Goal: Task Accomplishment & Management: Manage account settings

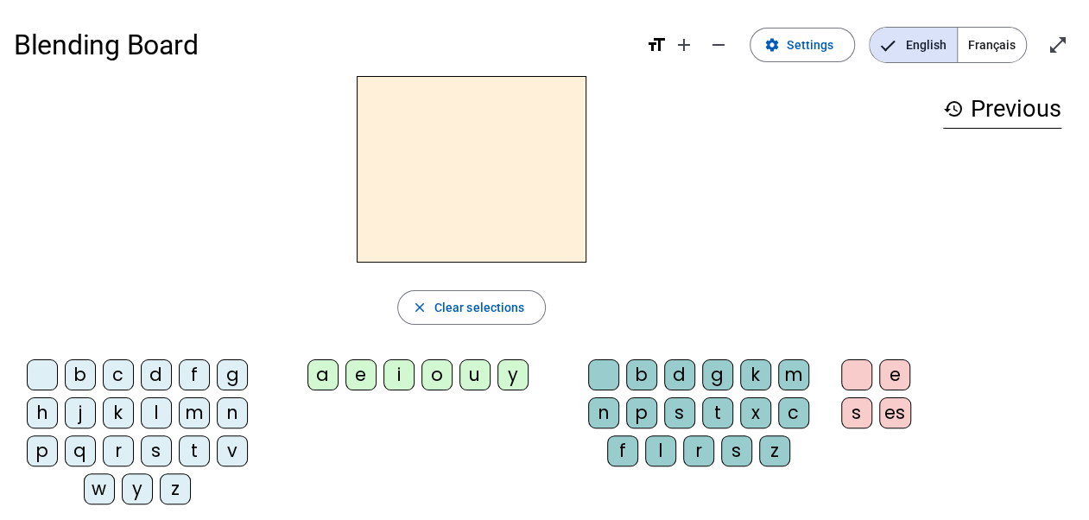
click at [998, 42] on span "Français" at bounding box center [992, 45] width 68 height 35
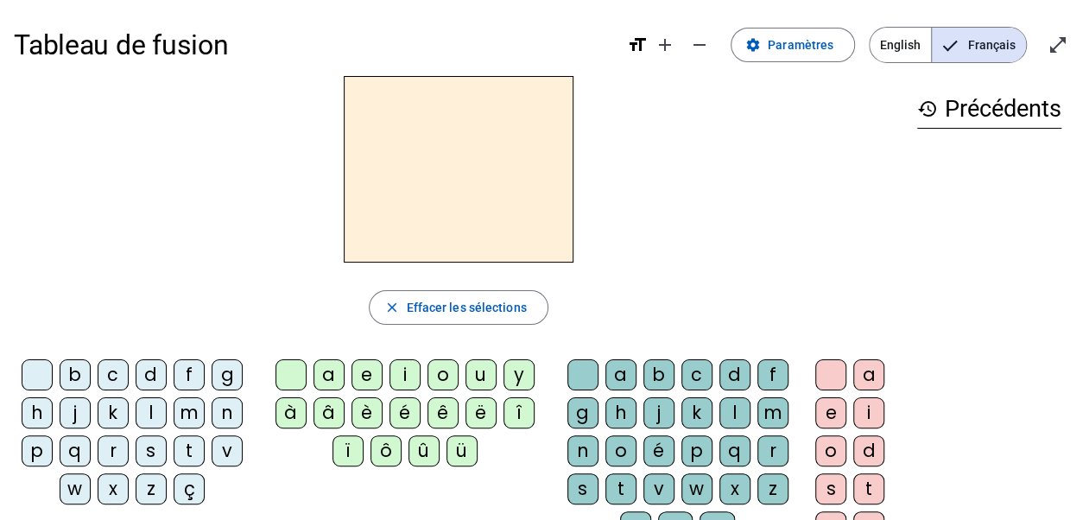
click at [799, 41] on span "Paramètres" at bounding box center [801, 45] width 66 height 21
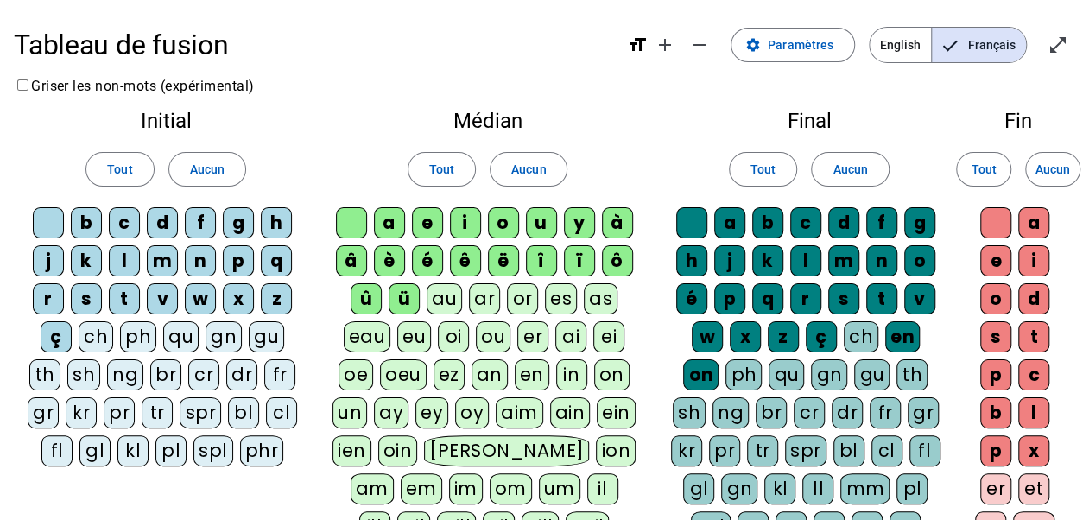
click at [125, 164] on span "Tout" at bounding box center [119, 169] width 25 height 21
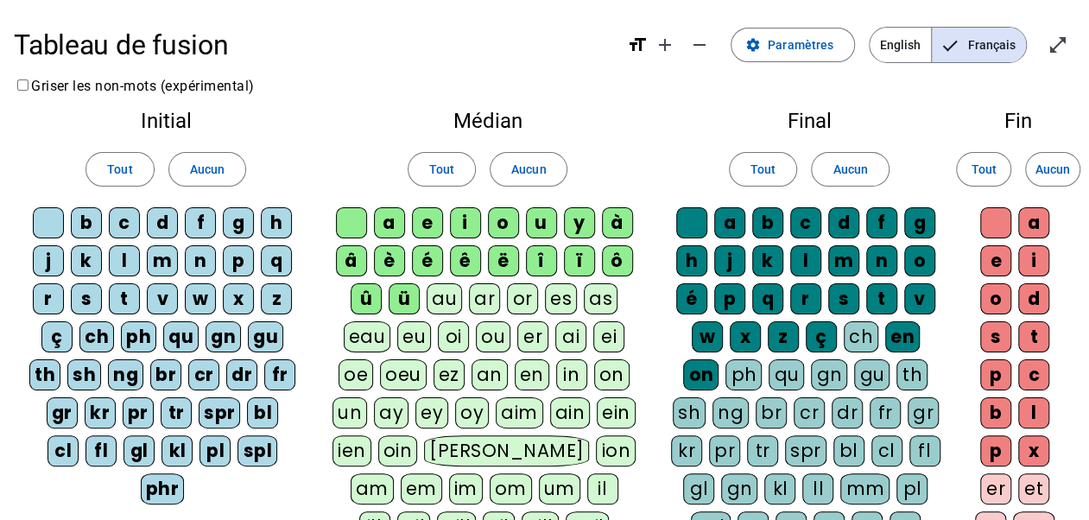
click at [442, 174] on span "Tout" at bounding box center [441, 169] width 25 height 21
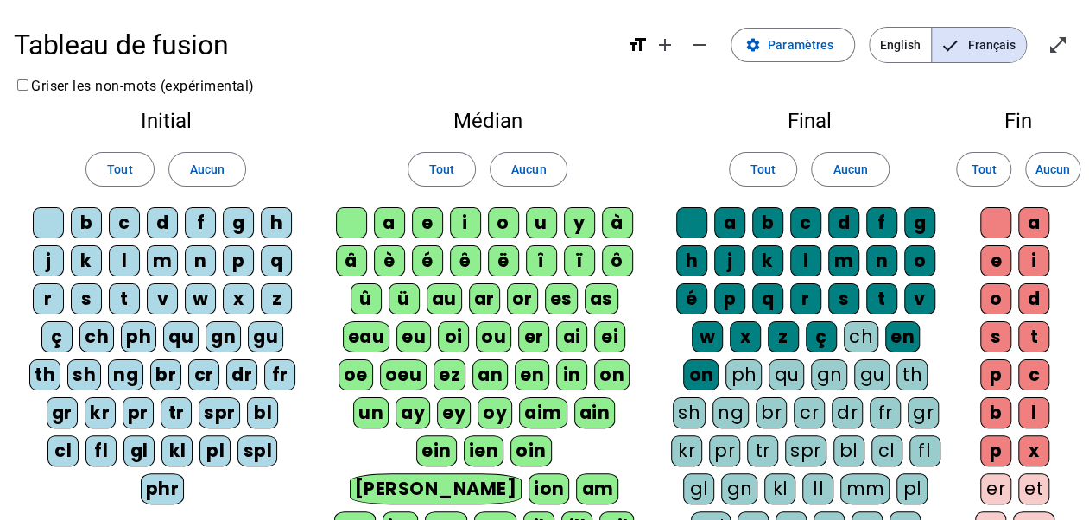
click at [763, 168] on span "Tout" at bounding box center [762, 169] width 25 height 21
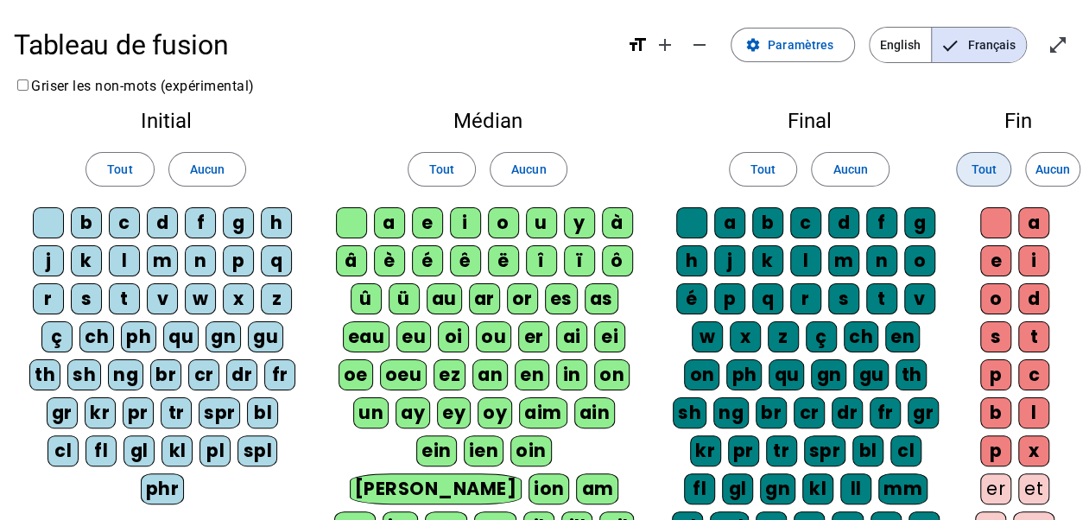
click at [993, 165] on span "Tout" at bounding box center [983, 169] width 25 height 21
click at [333, 66] on h1 "Tableau de fusion" at bounding box center [313, 44] width 599 height 55
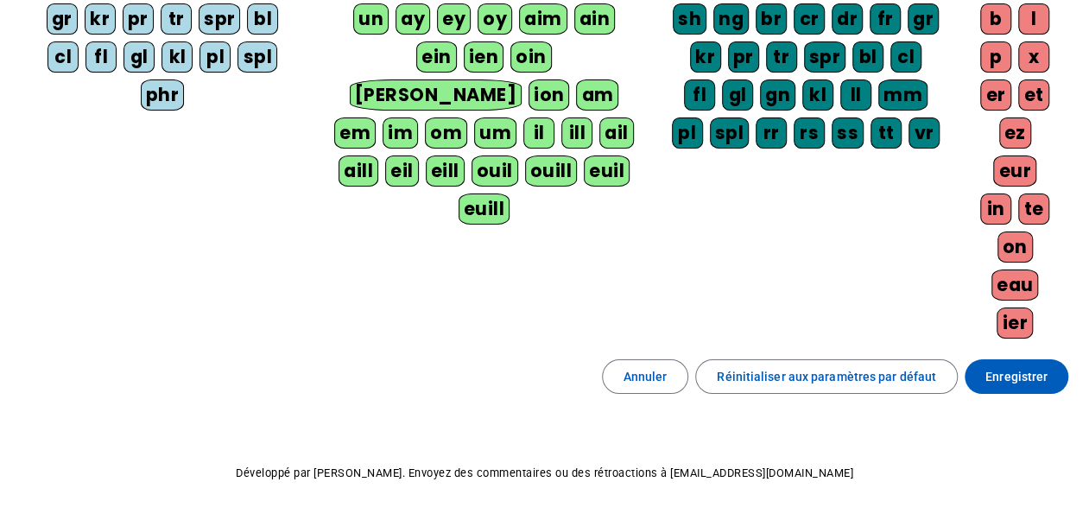
scroll to position [402, 0]
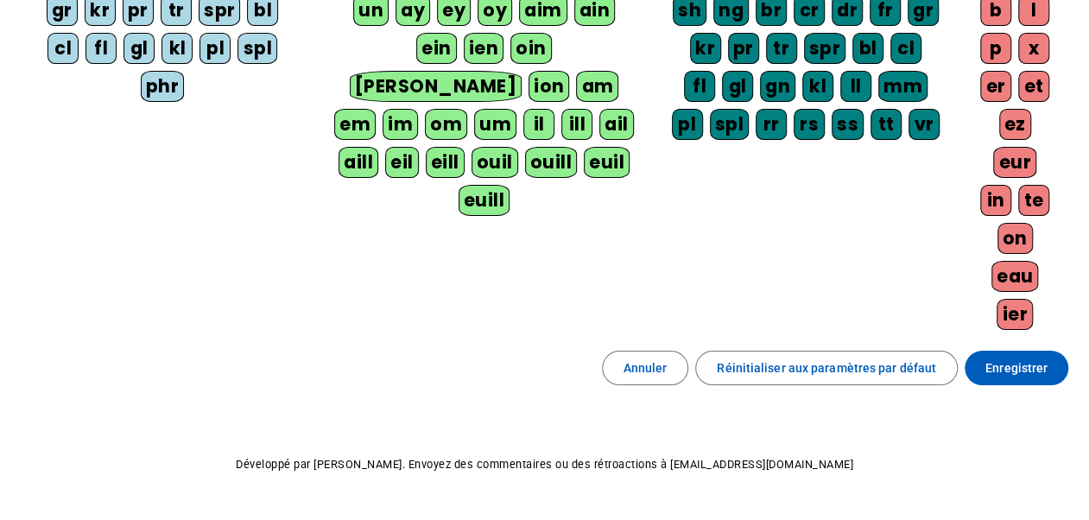
click at [1005, 358] on span "Enregistrer" at bounding box center [1016, 368] width 62 height 21
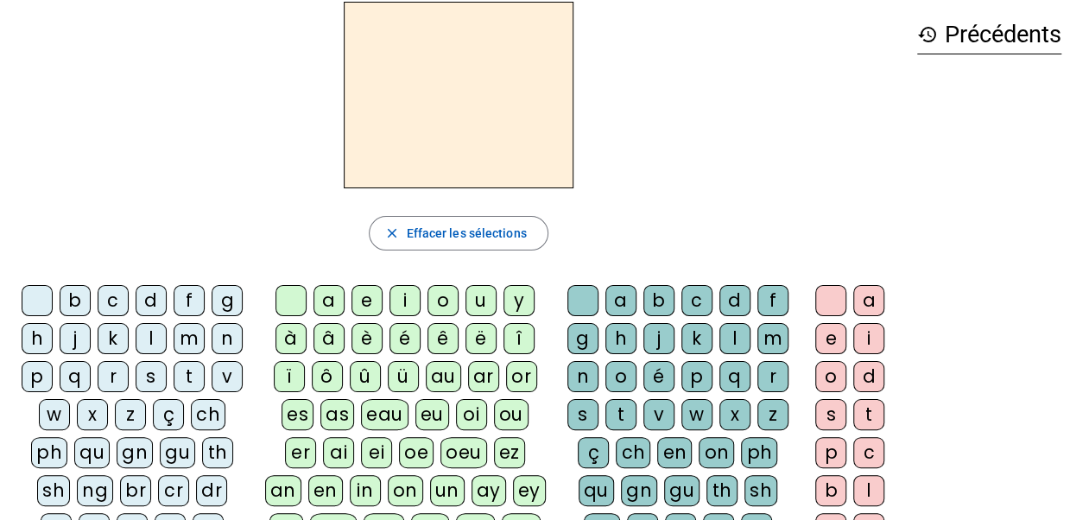
scroll to position [75, 0]
